Goal: Transaction & Acquisition: Purchase product/service

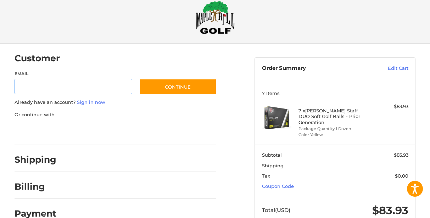
scroll to position [13, 0]
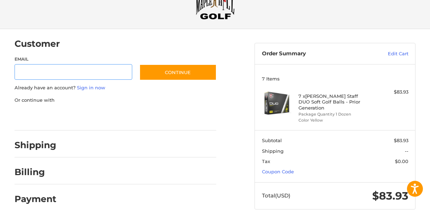
scroll to position [13, 0]
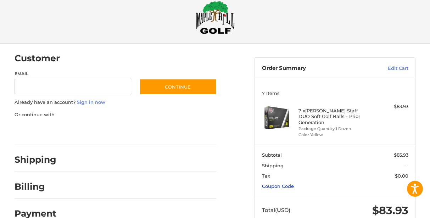
click at [284, 183] on link "Coupon Code" at bounding box center [278, 186] width 32 height 6
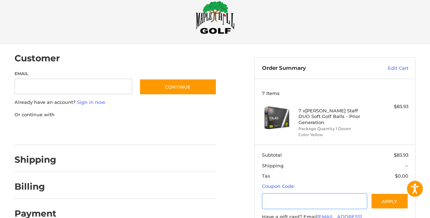
click at [287, 193] on input "Gift Certificate or Coupon Code" at bounding box center [315, 201] width 106 height 16
type input "*********"
click at [388, 193] on button "Apply" at bounding box center [390, 201] width 38 height 16
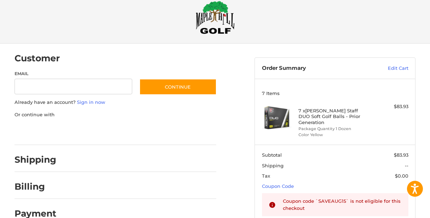
scroll to position [0, 0]
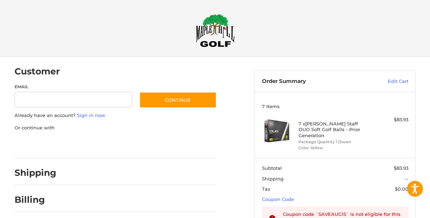
click at [208, 33] on img at bounding box center [215, 30] width 39 height 33
